Goal: Check status: Check status

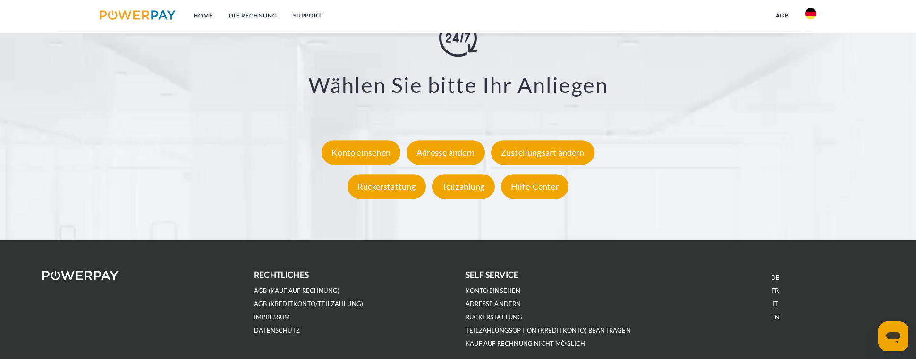
scroll to position [1812, 0]
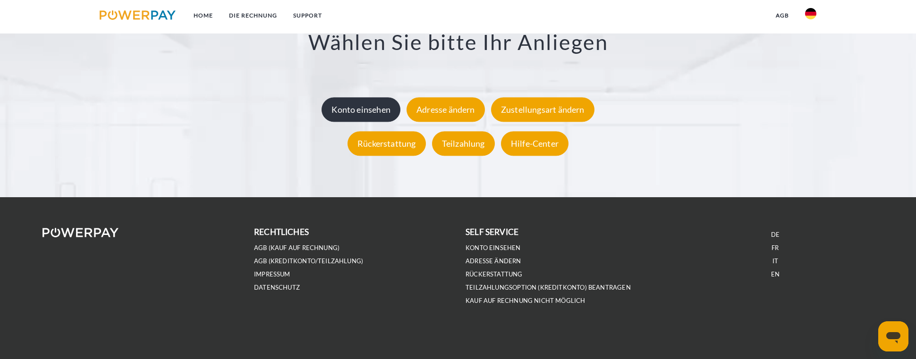
click at [354, 105] on div "Konto einsehen" at bounding box center [360, 110] width 79 height 25
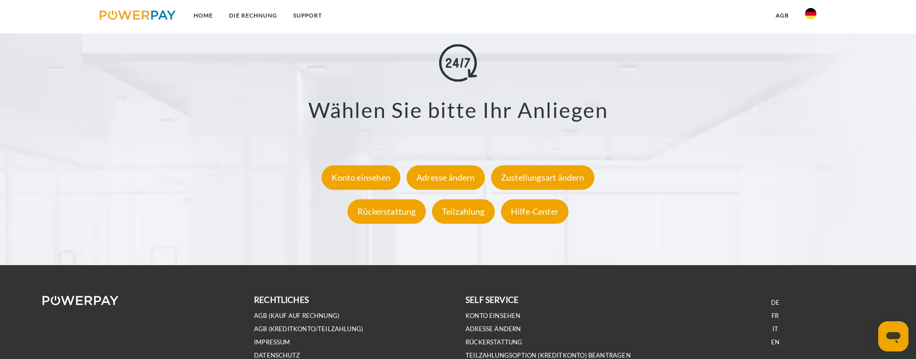
scroll to position [1747, 0]
